Goal: Task Accomplishment & Management: Manage account settings

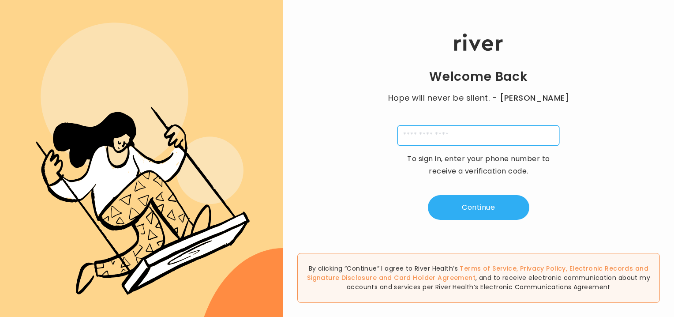
click at [461, 142] on input "tel" at bounding box center [479, 135] width 162 height 20
type input "**********"
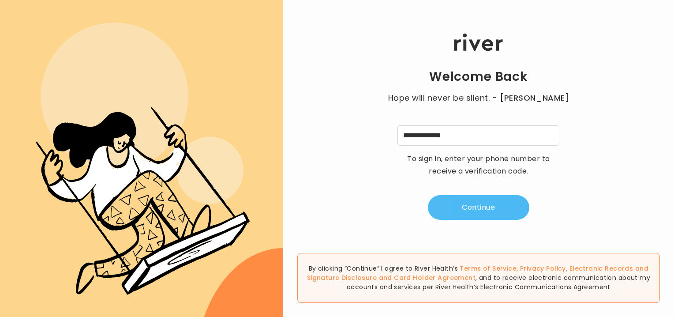
click at [467, 206] on button "Continue" at bounding box center [478, 207] width 101 height 25
type input "*"
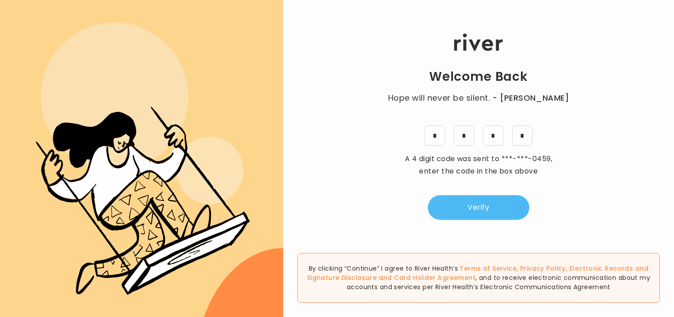
click at [465, 203] on button "Verify" at bounding box center [478, 207] width 101 height 25
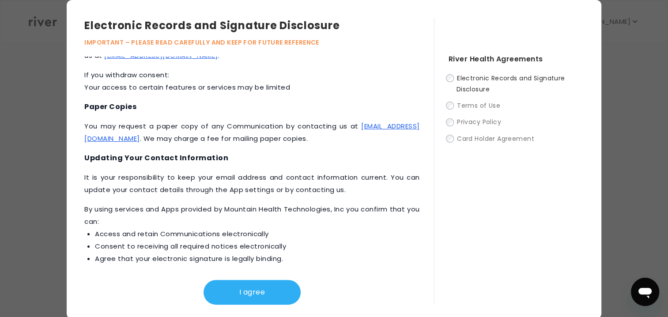
scroll to position [422, 0]
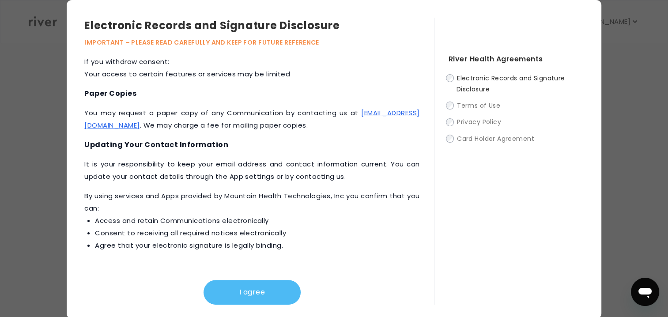
click at [264, 286] on button "I agree" at bounding box center [251, 292] width 97 height 25
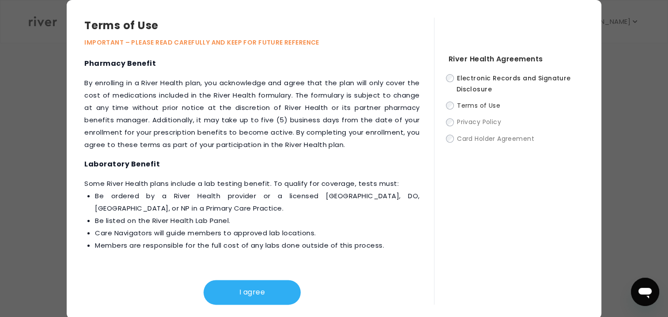
scroll to position [1160, 0]
click at [261, 290] on button "I agree" at bounding box center [251, 292] width 97 height 25
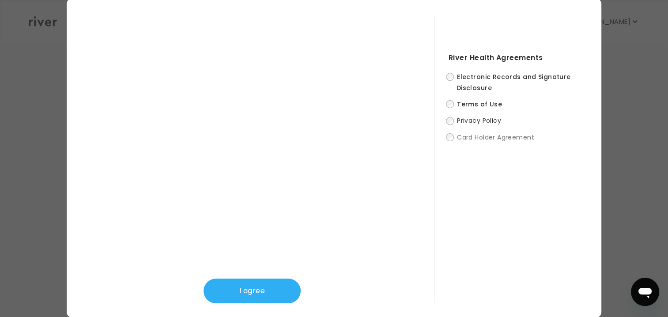
scroll to position [2, 0]
click at [278, 296] on button "I agree" at bounding box center [251, 290] width 97 height 25
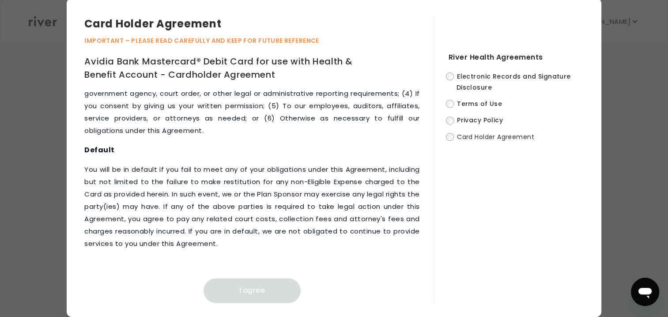
scroll to position [4553, 0]
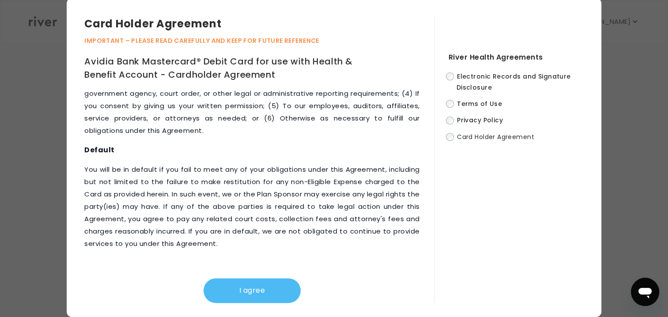
click at [249, 282] on button "I agree" at bounding box center [251, 290] width 97 height 25
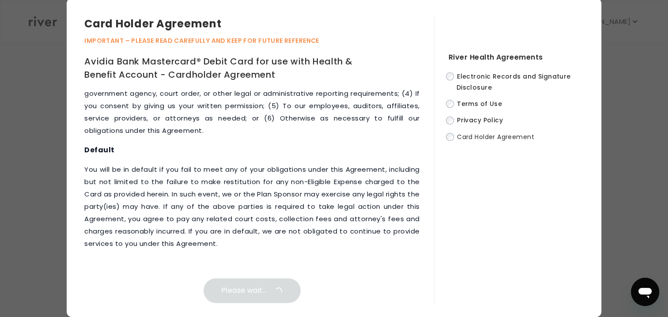
scroll to position [0, 0]
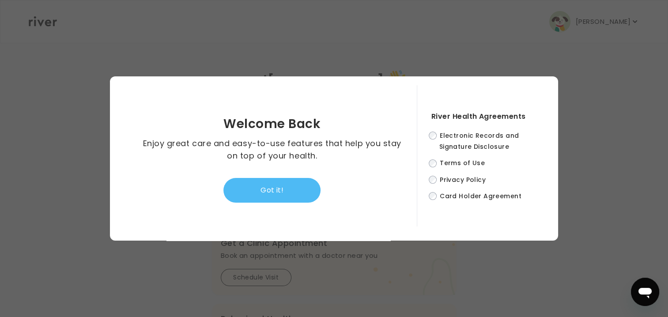
click at [280, 192] on button "Got it!" at bounding box center [271, 190] width 97 height 25
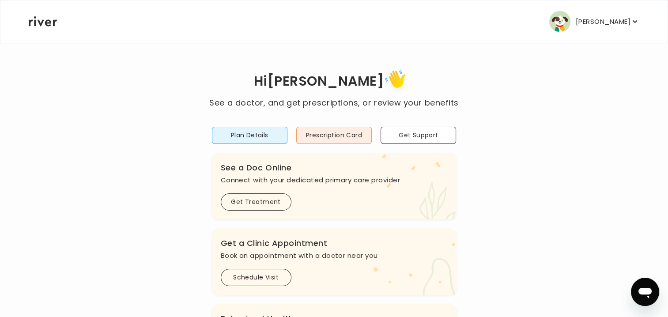
click at [631, 26] on button "DALE POTTS" at bounding box center [594, 21] width 90 height 21
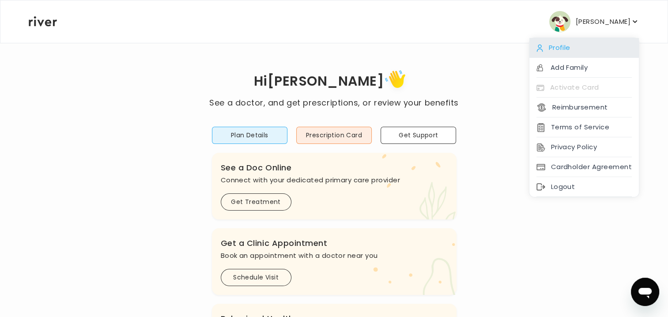
click at [563, 47] on div "Profile" at bounding box center [583, 48] width 109 height 20
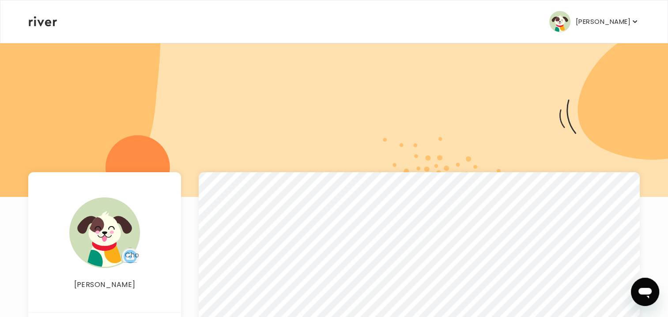
click at [597, 26] on p "DALE POTTS" at bounding box center [602, 21] width 55 height 12
click at [476, 49] on div at bounding box center [334, 119] width 668 height 154
click at [53, 21] on icon at bounding box center [43, 21] width 28 height 10
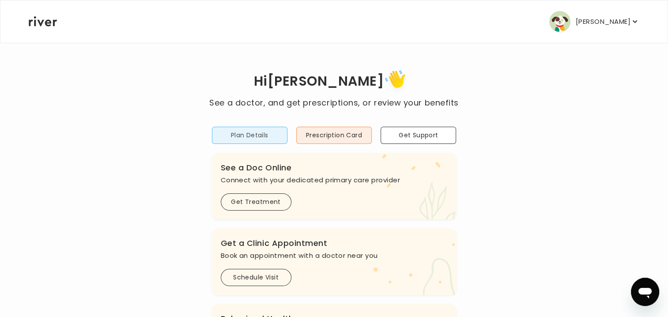
click at [259, 139] on button "Plan Details" at bounding box center [249, 135] width 75 height 17
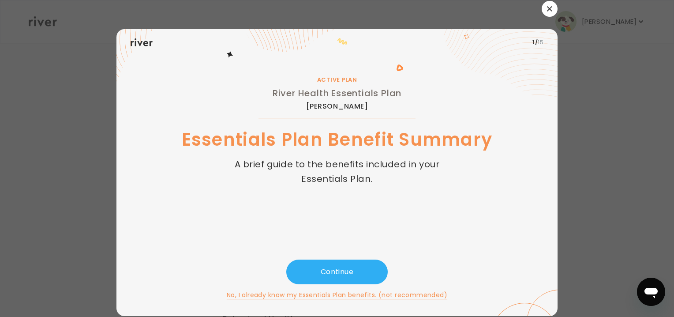
click at [550, 7] on icon "button" at bounding box center [549, 8] width 5 height 5
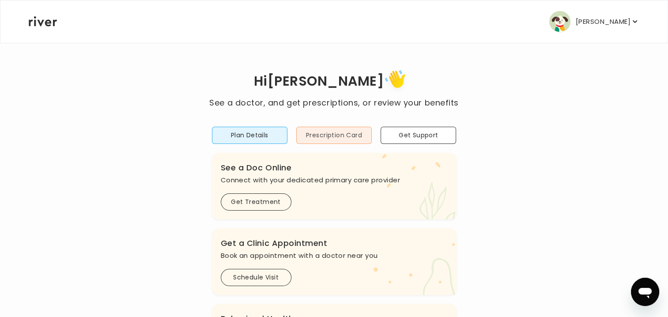
click at [336, 137] on button "Prescription Card" at bounding box center [333, 135] width 75 height 17
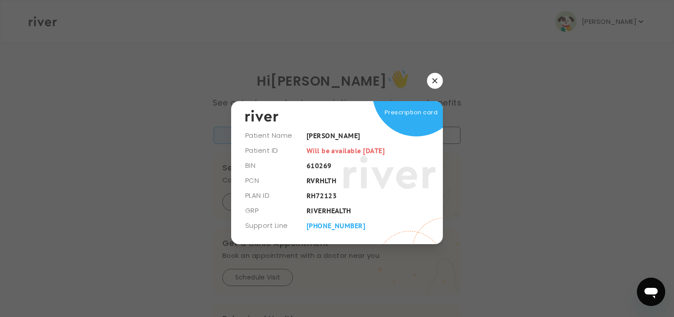
click at [437, 82] on icon "button" at bounding box center [434, 80] width 5 height 5
